Goal: Task Accomplishment & Management: Manage account settings

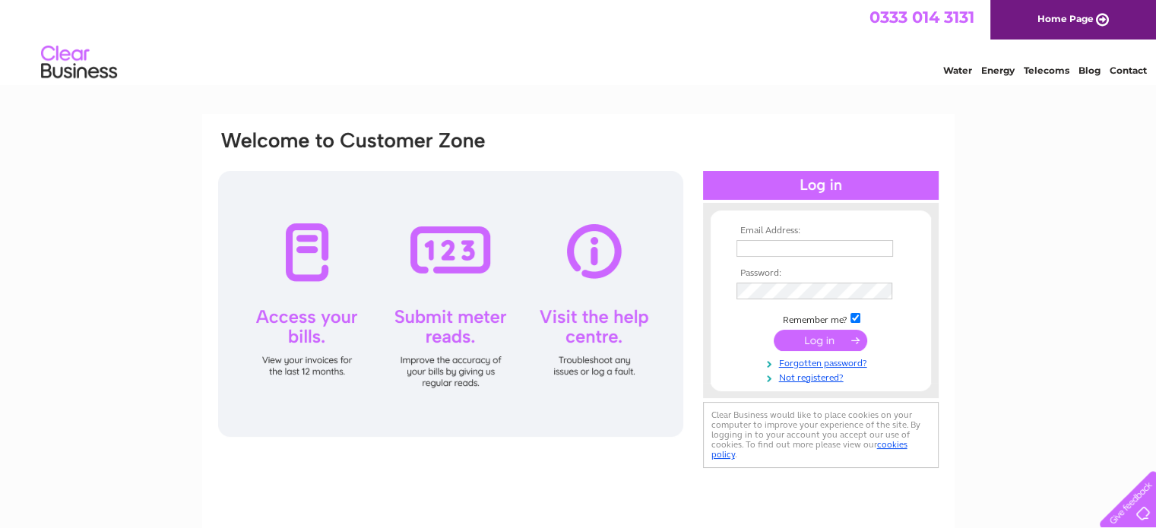
drag, startPoint x: 806, startPoint y: 246, endPoint x: 807, endPoint y: 255, distance: 9.2
click at [806, 246] on input "text" at bounding box center [815, 248] width 157 height 17
drag, startPoint x: 794, startPoint y: 245, endPoint x: 798, endPoint y: 255, distance: 11.3
click at [794, 245] on input "text" at bounding box center [816, 249] width 158 height 18
type input "penrithconservativeclub@hotmail.co.uk"
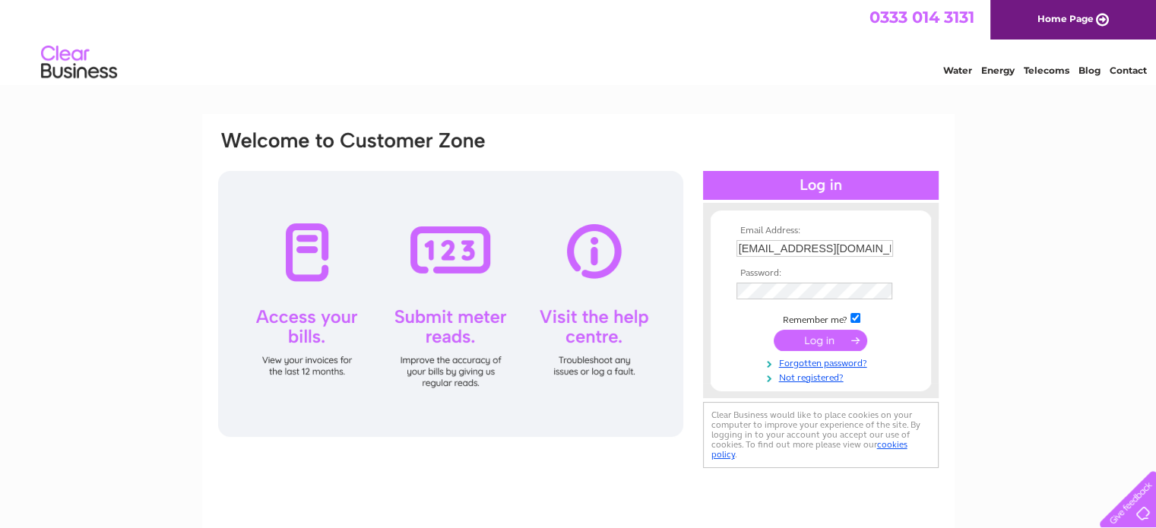
click at [812, 331] on input "submit" at bounding box center [821, 340] width 94 height 21
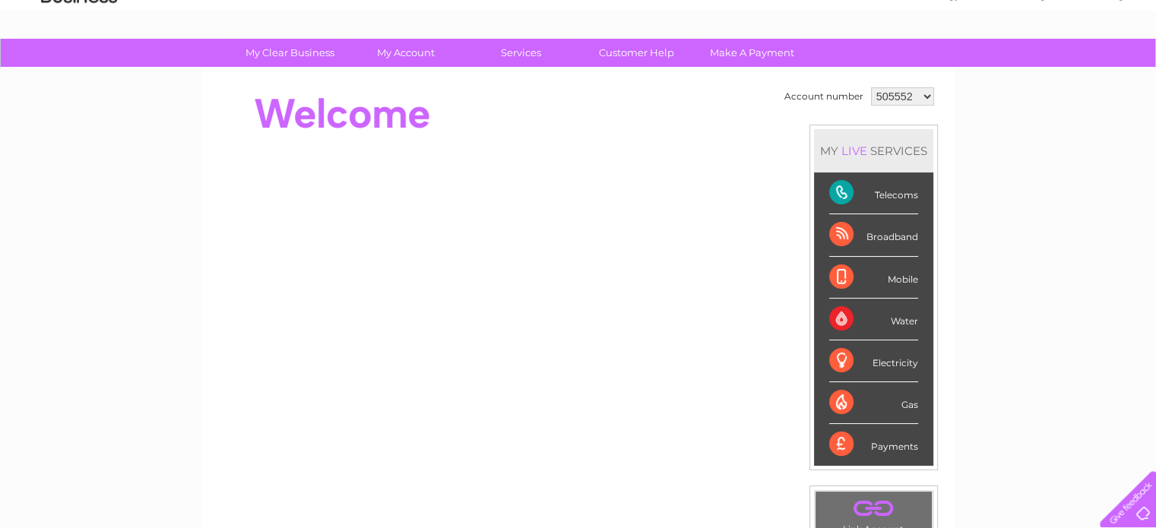
scroll to position [76, 0]
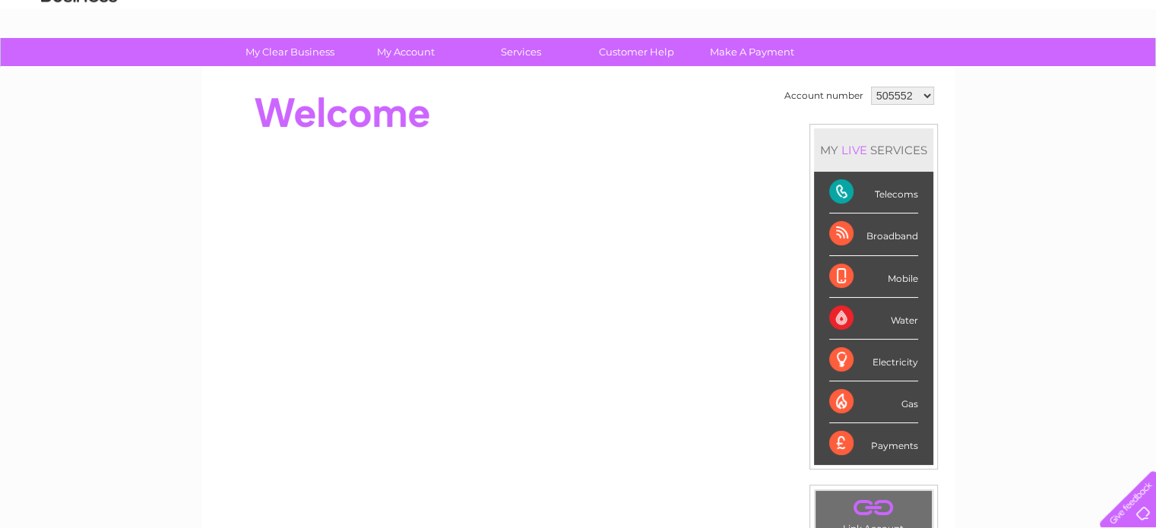
click at [923, 97] on select "505552 1121094 1136302" at bounding box center [902, 96] width 63 height 18
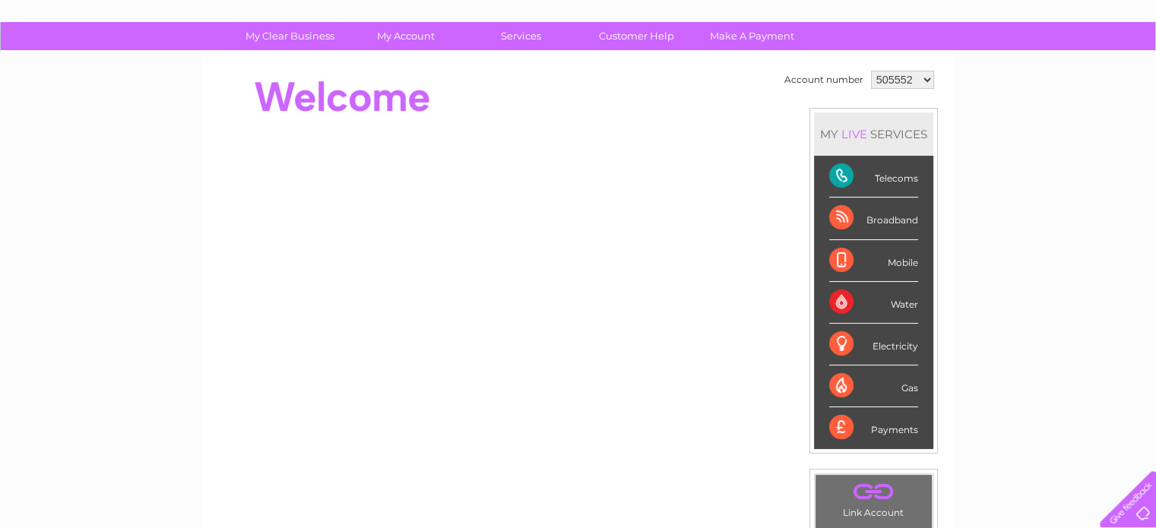
scroll to position [0, 0]
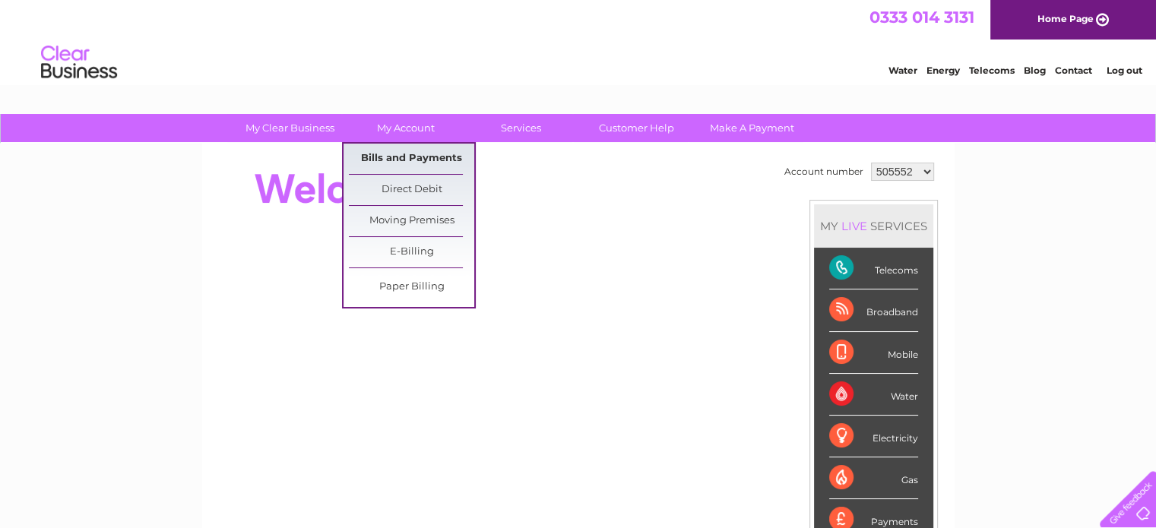
click at [399, 156] on link "Bills and Payments" at bounding box center [411, 159] width 125 height 30
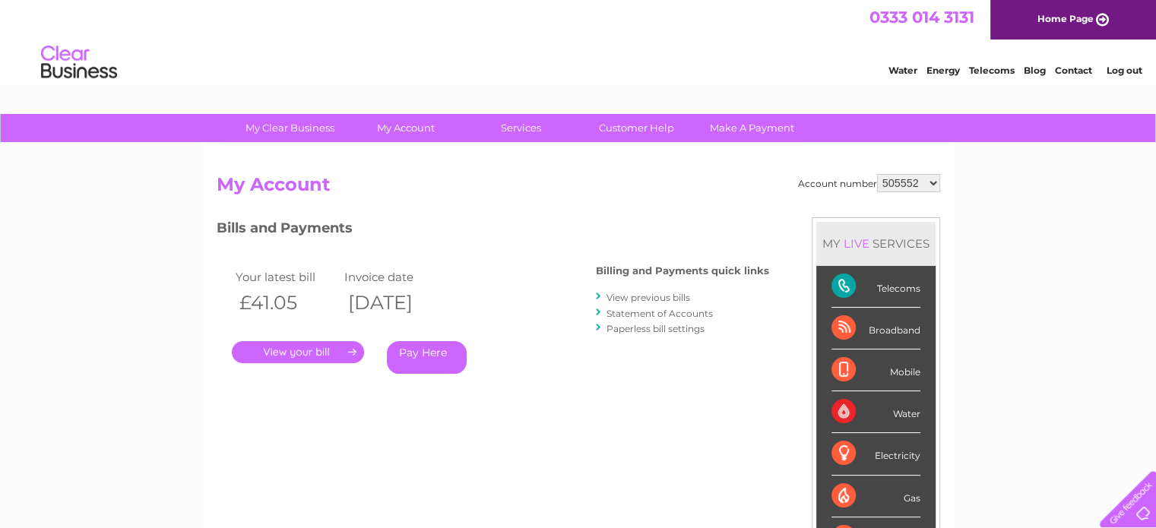
click at [304, 352] on link "." at bounding box center [298, 352] width 132 height 22
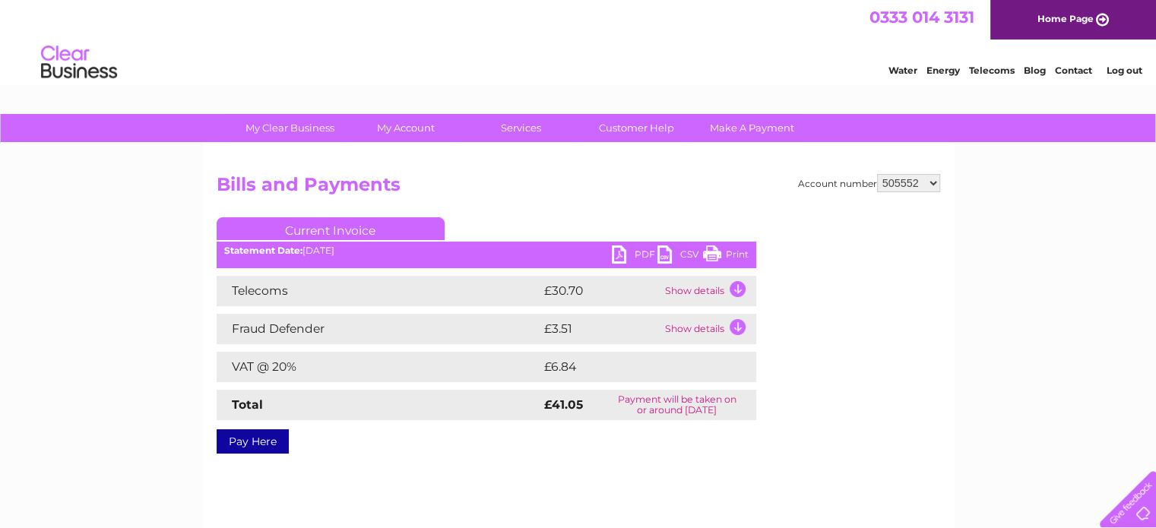
click at [734, 288] on td "Show details" at bounding box center [708, 291] width 95 height 30
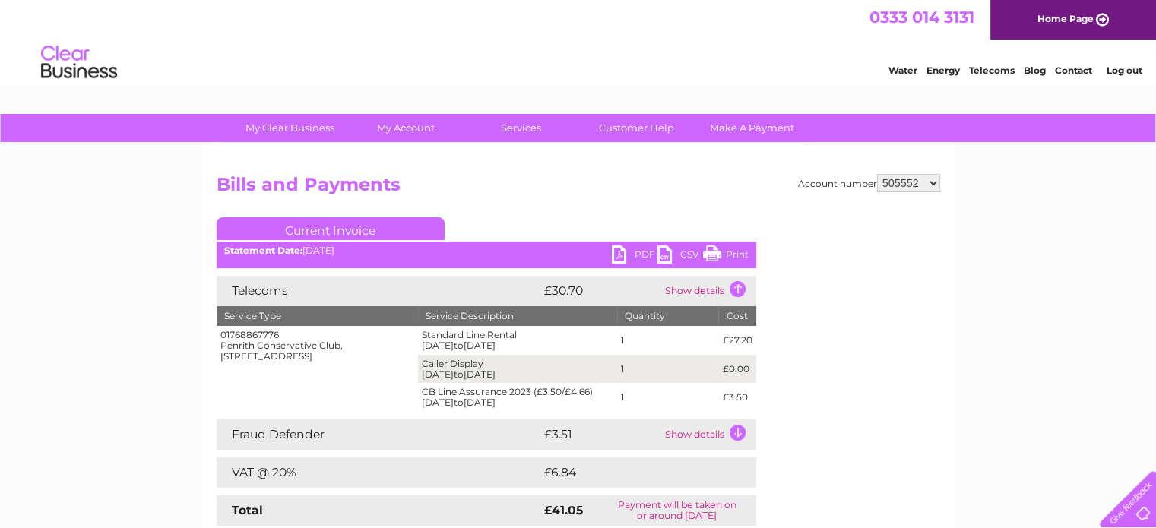
click at [931, 182] on select "505552 1121094 1136302" at bounding box center [908, 183] width 63 height 18
select select "1121094"
click at [878, 174] on select "505552 1121094 1136302" at bounding box center [908, 183] width 63 height 18
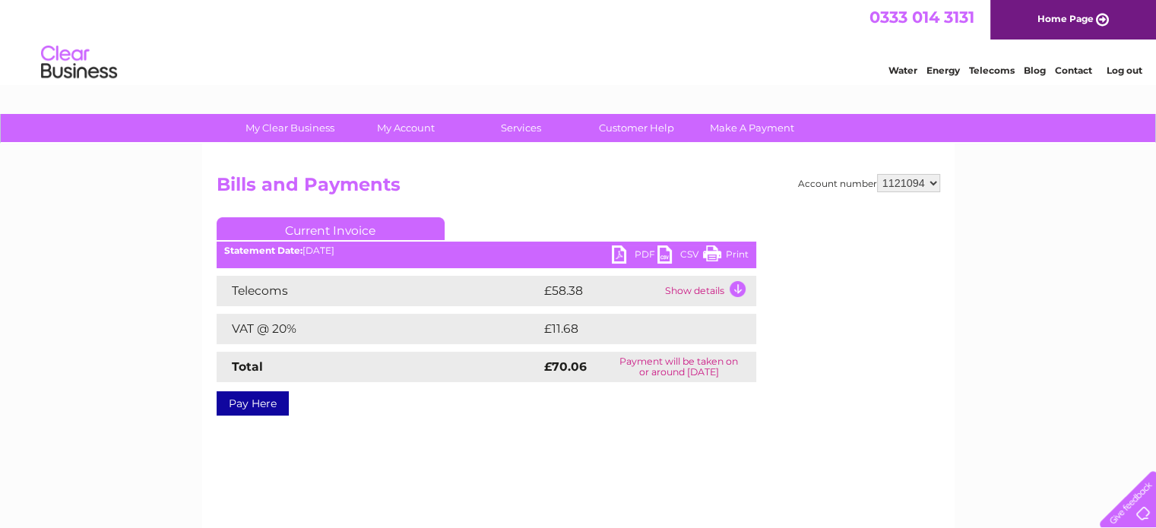
click at [737, 288] on td "Show details" at bounding box center [708, 291] width 95 height 30
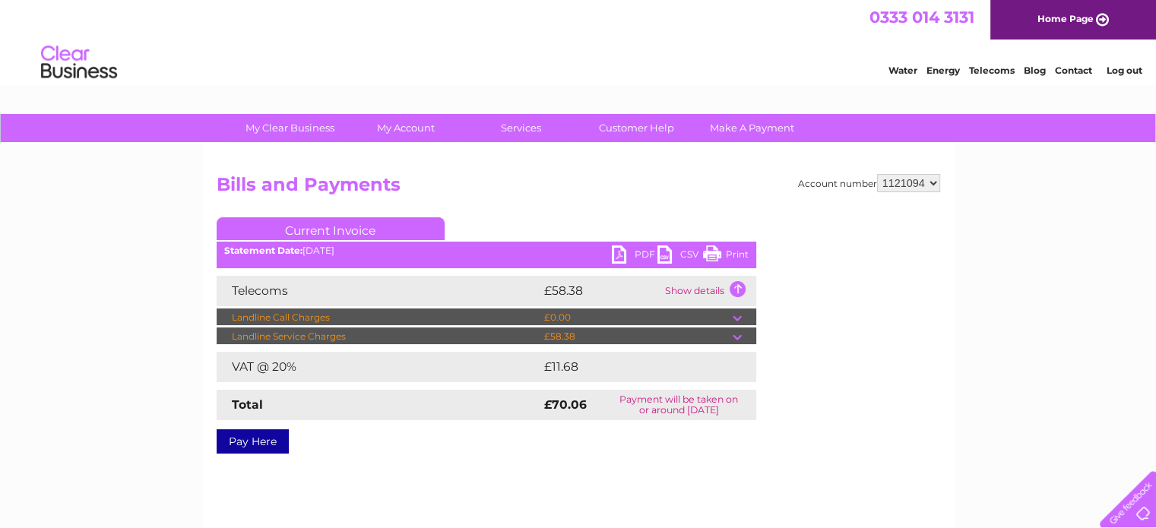
click at [737, 316] on td at bounding box center [745, 318] width 24 height 18
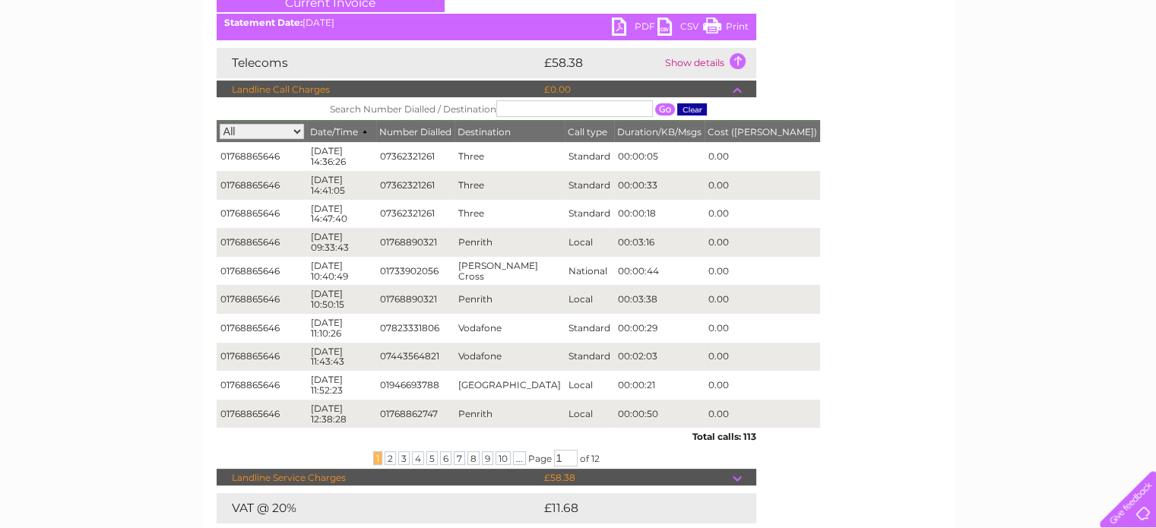
scroll to position [228, 0]
click at [502, 459] on span "10" at bounding box center [503, 459] width 15 height 14
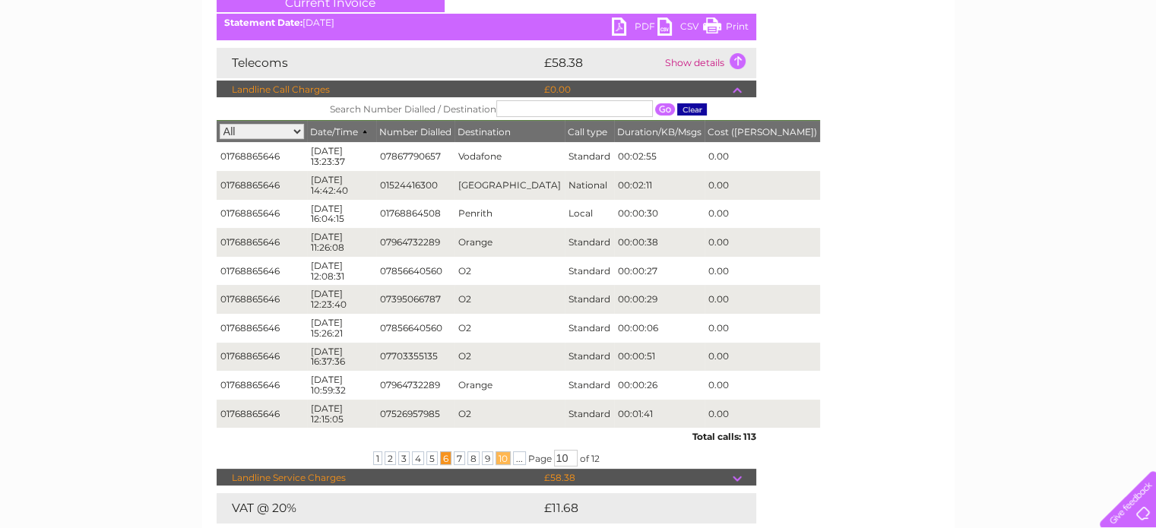
click at [441, 455] on span "6" at bounding box center [445, 459] width 11 height 14
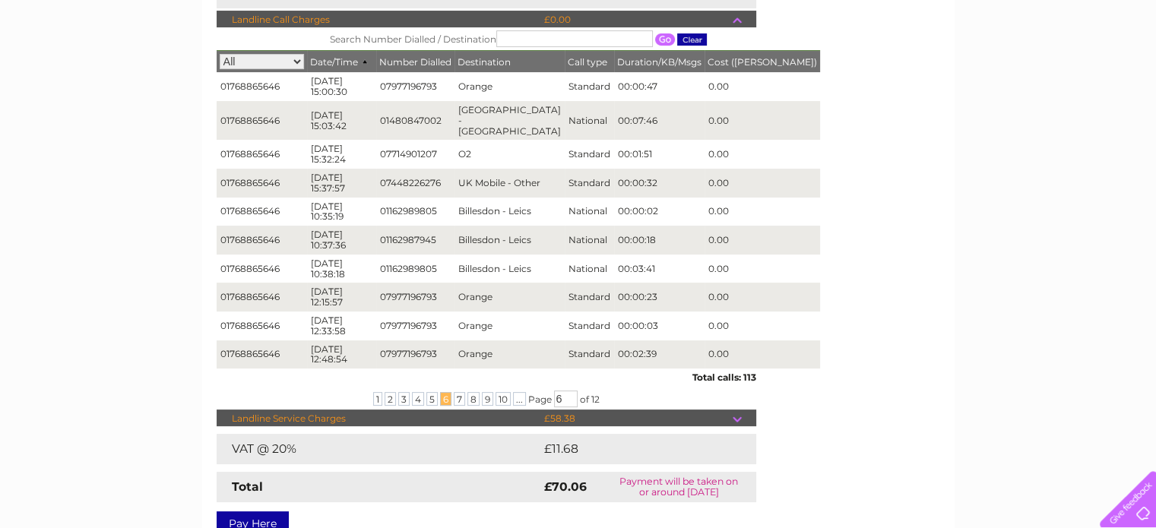
scroll to position [0, 0]
